Goal: Find specific page/section: Find specific page/section

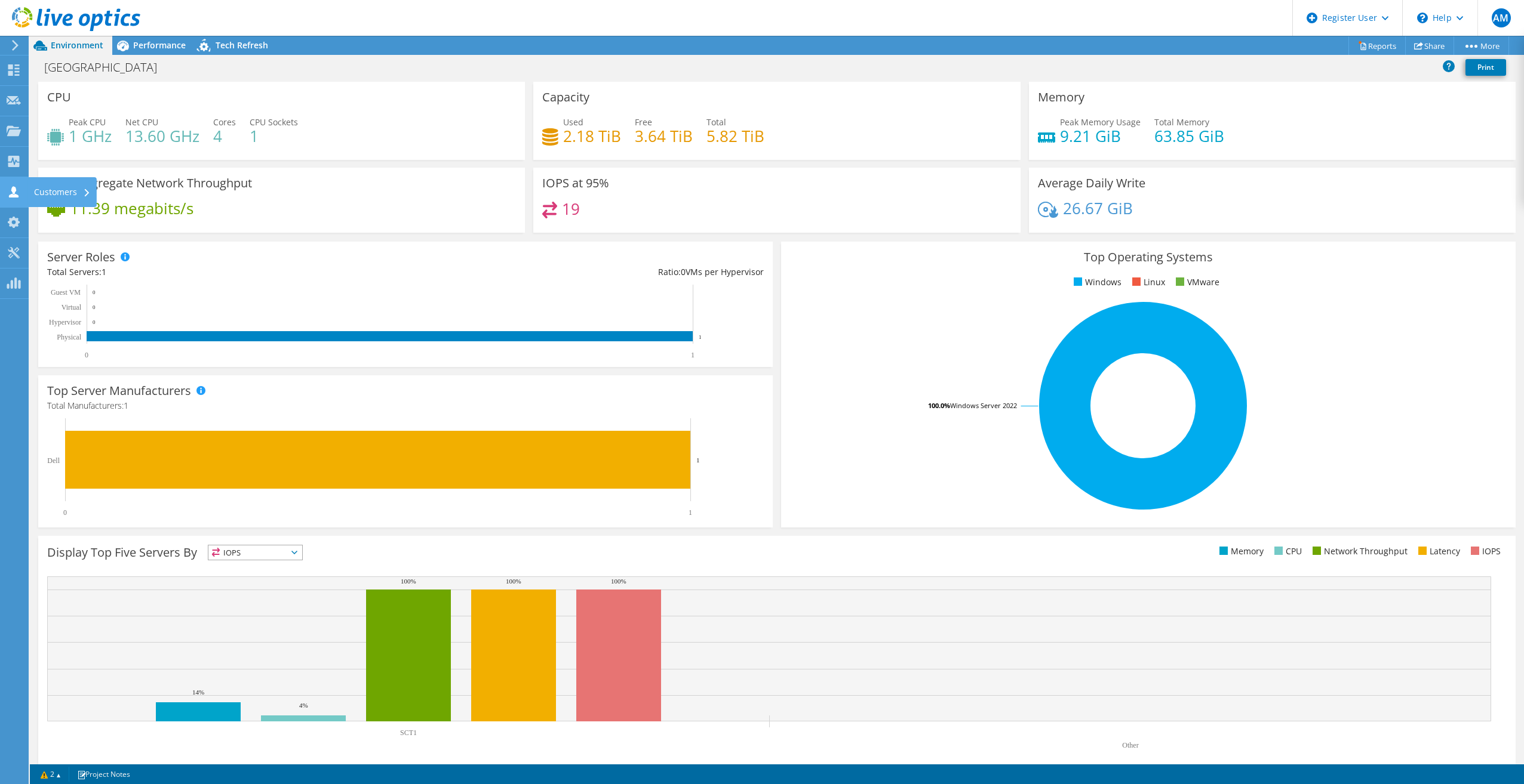
click at [7, 194] on icon at bounding box center [14, 191] width 14 height 11
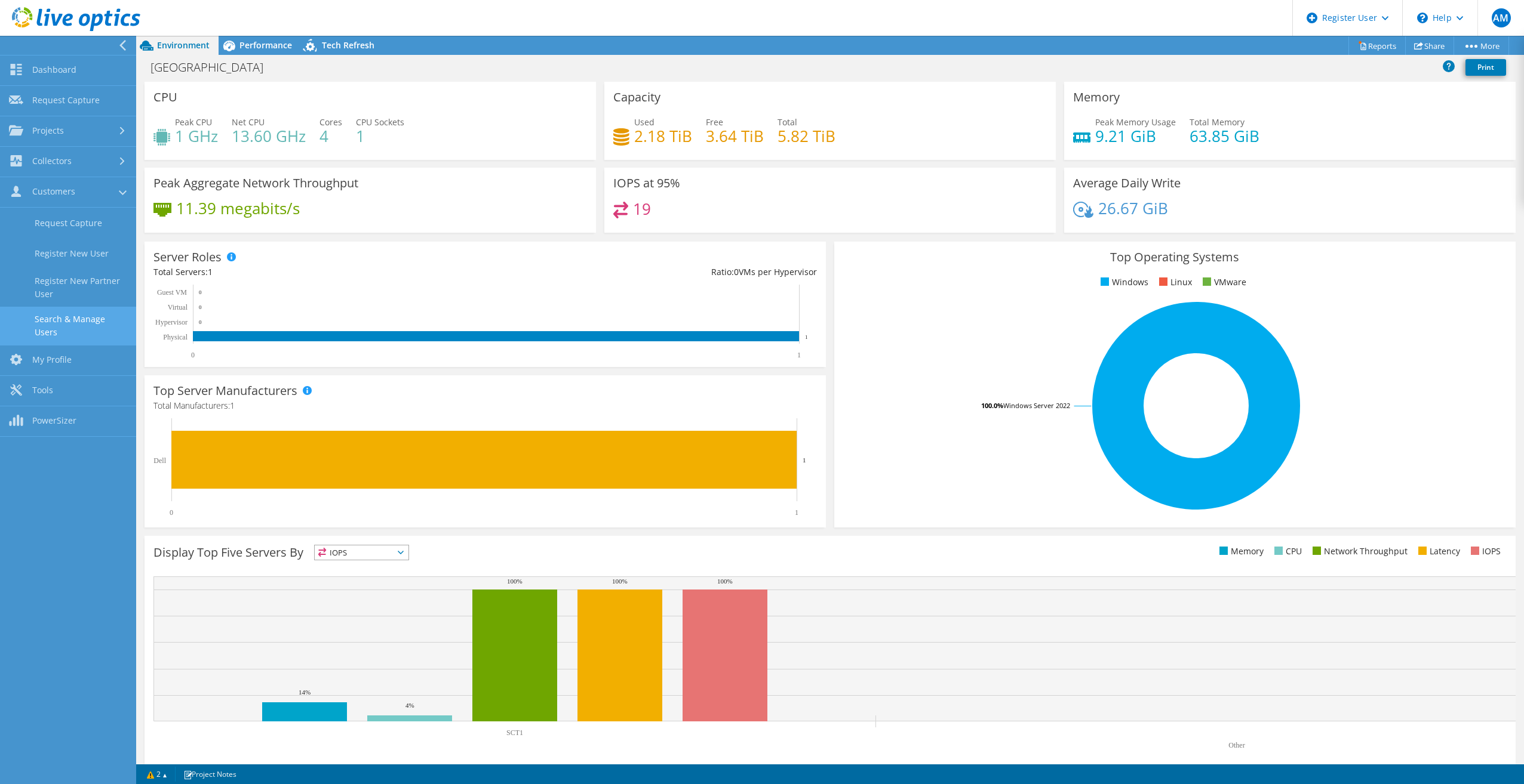
click at [59, 321] on link "Search & Manage Users" at bounding box center [68, 326] width 136 height 38
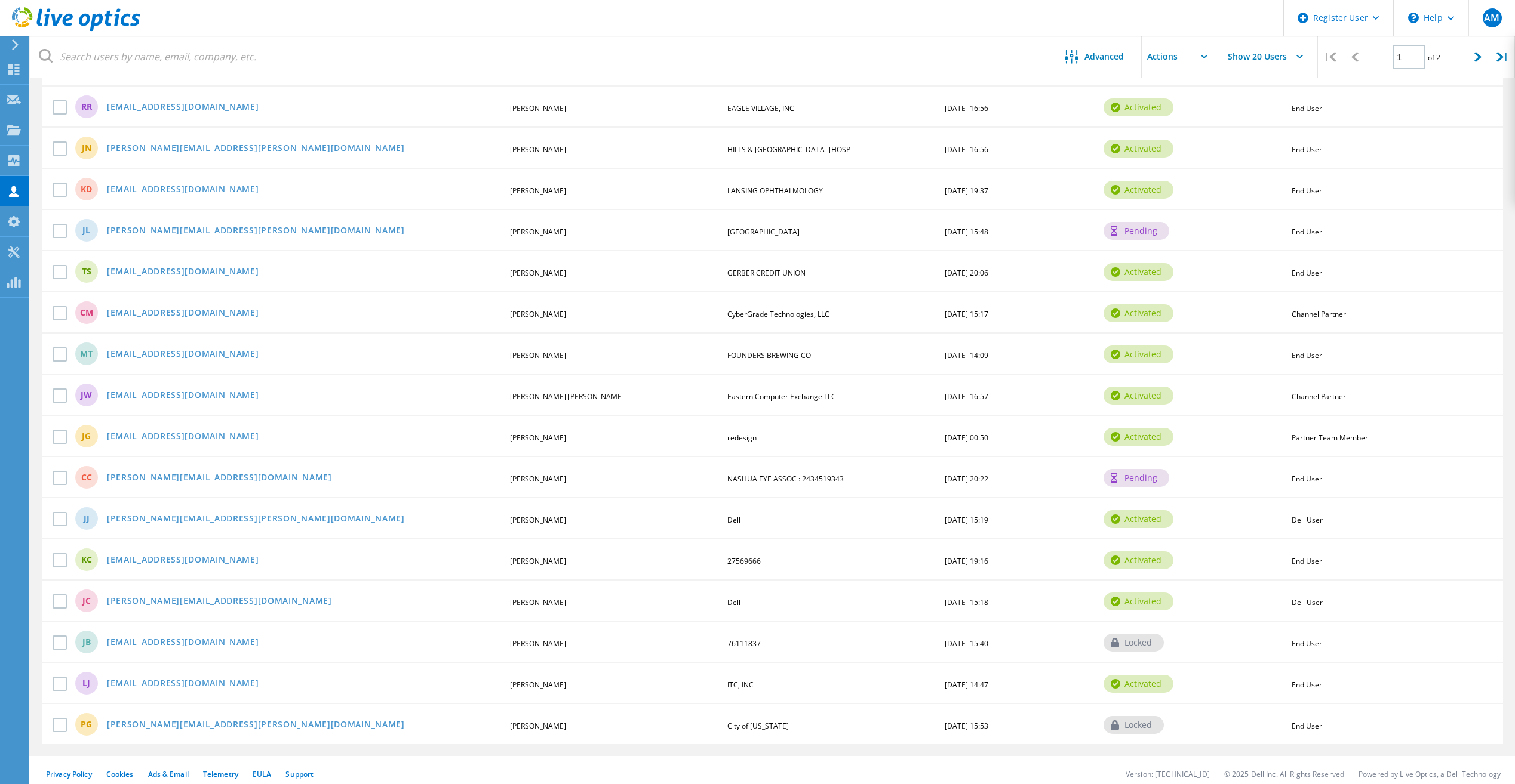
scroll to position [324, 0]
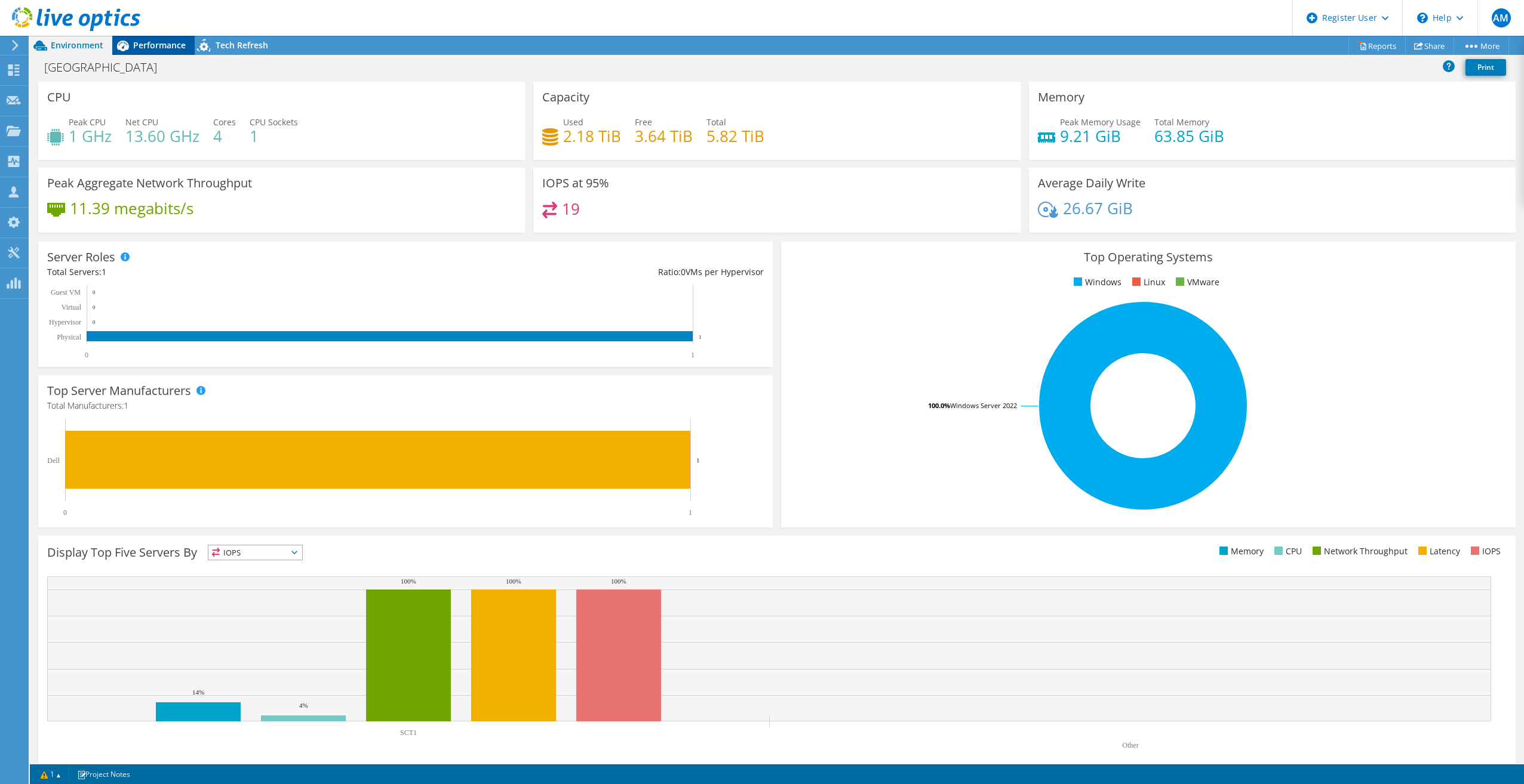
click at [140, 48] on span "Performance" at bounding box center [159, 45] width 53 height 11
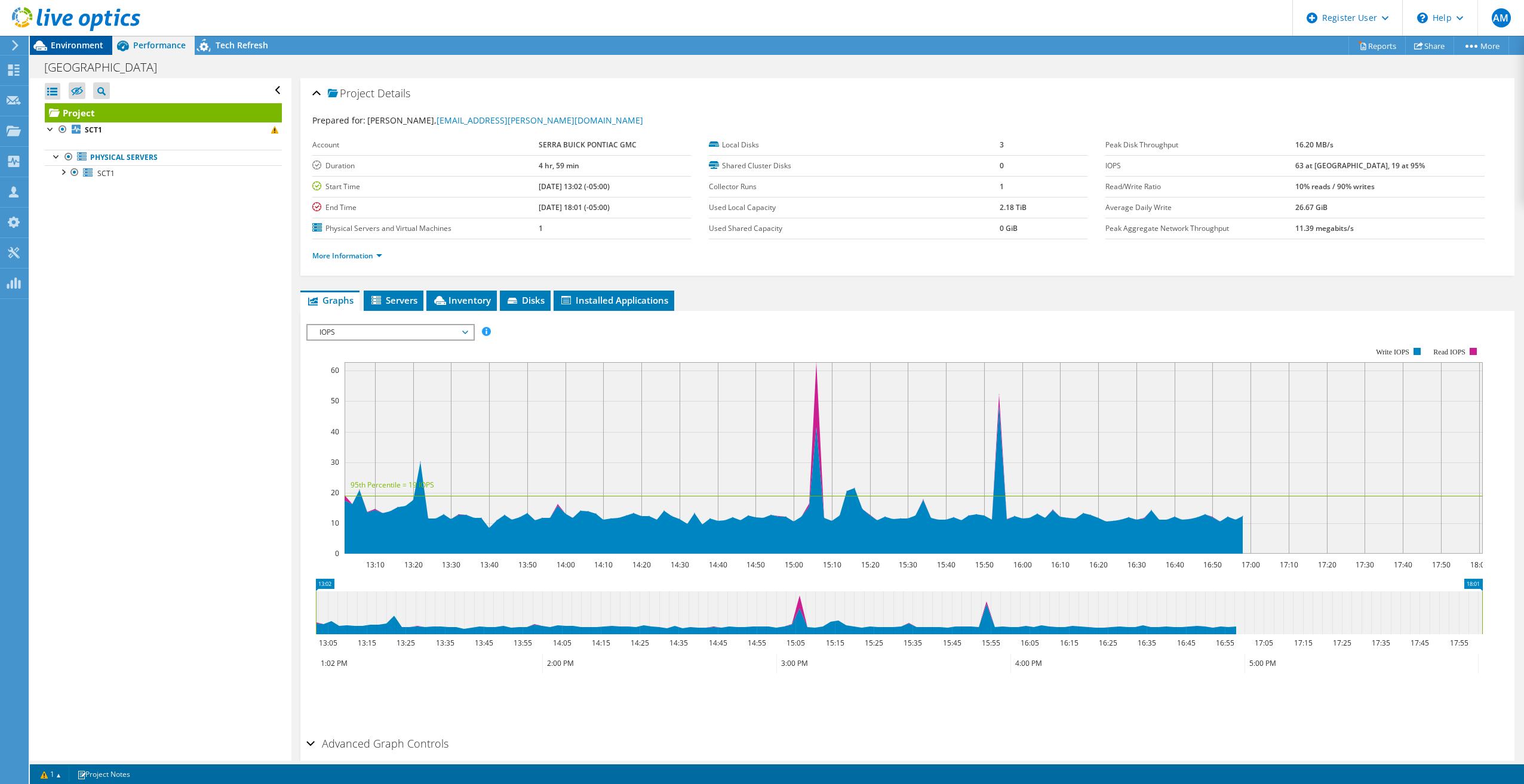
click at [84, 50] on span "Environment" at bounding box center [77, 45] width 53 height 11
